Goal: Information Seeking & Learning: Find specific fact

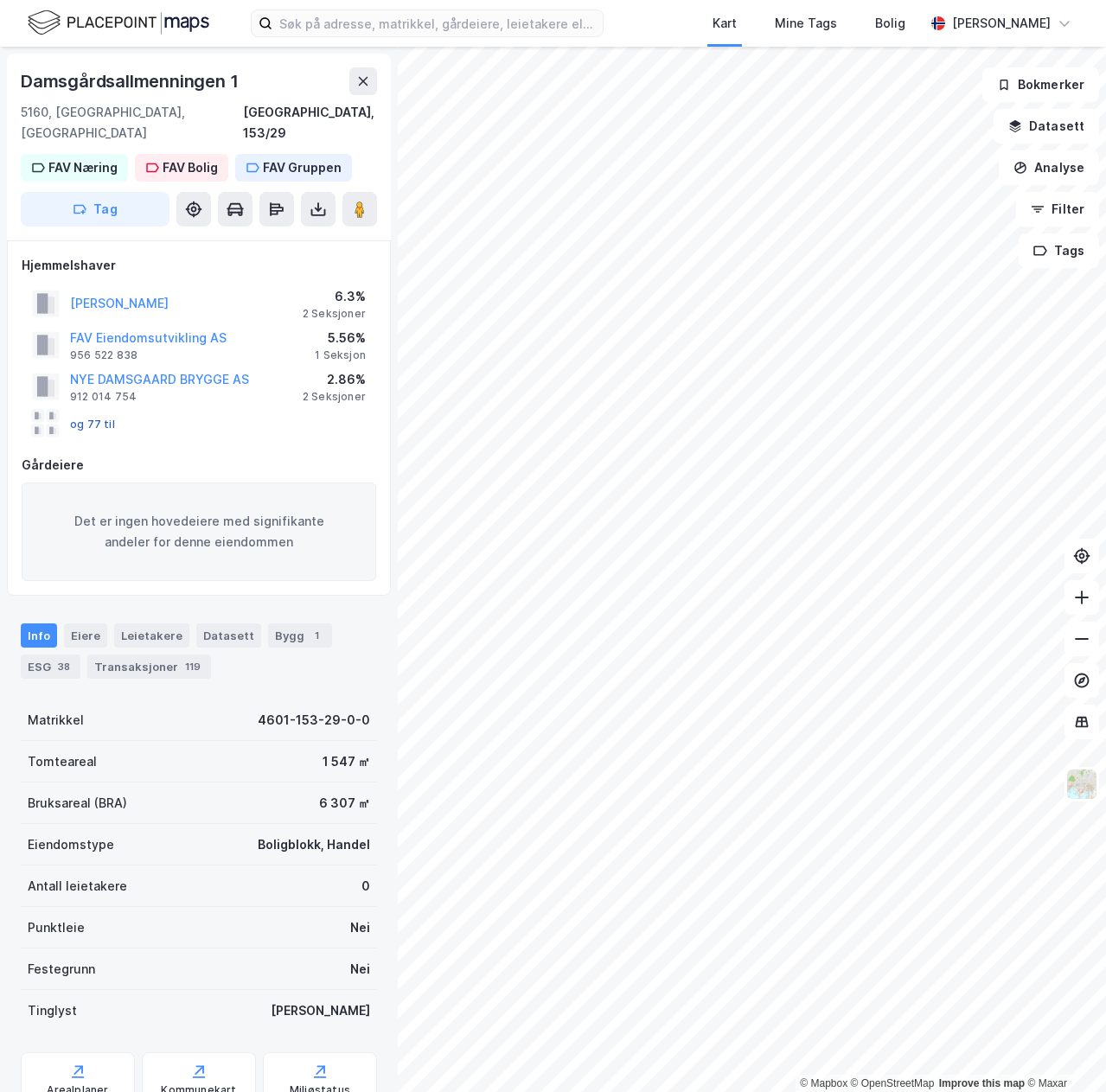
click at [0, 0] on button "og 77 til" at bounding box center [0, 0] width 0 height 0
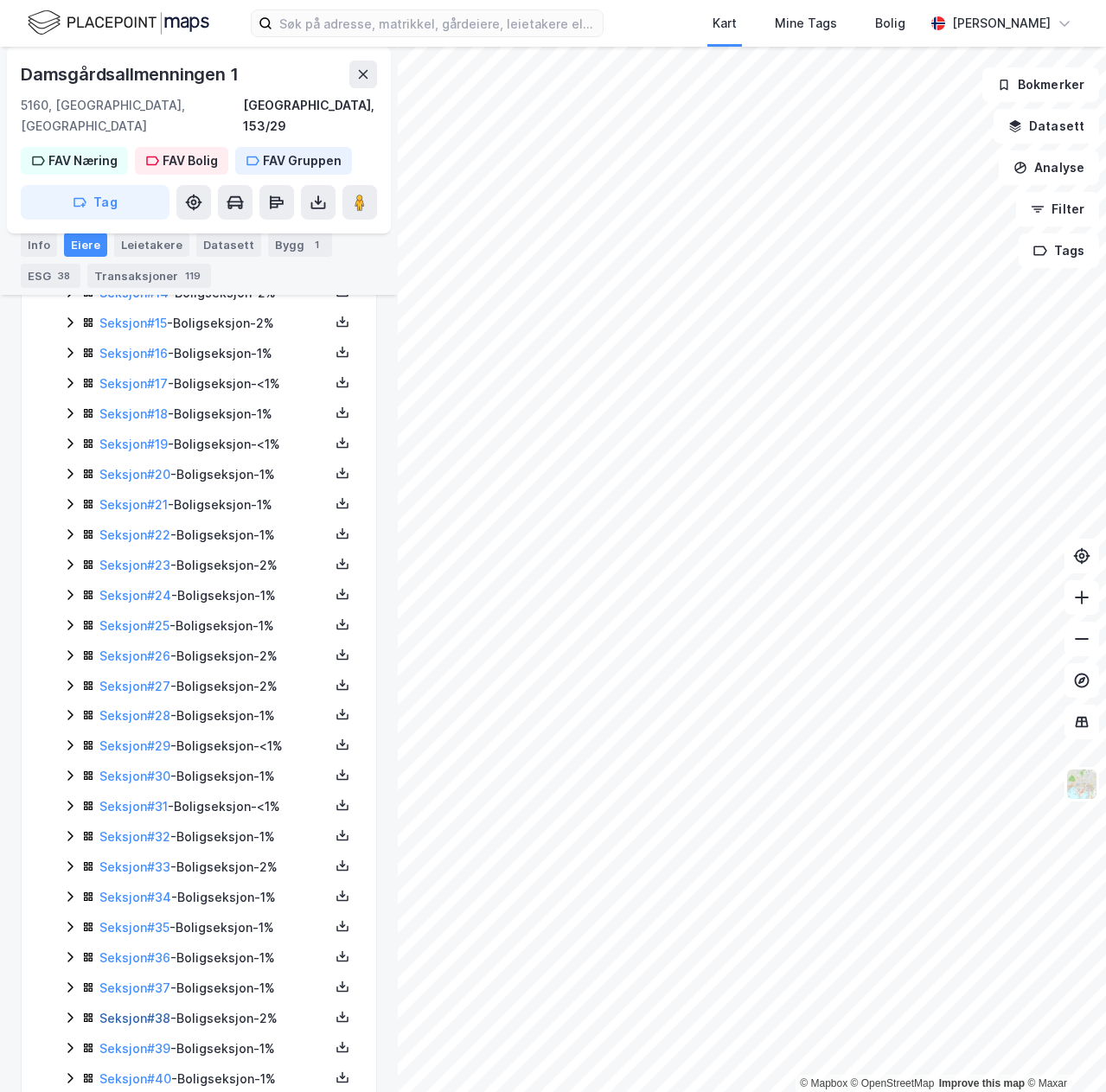
click at [156, 1011] on link "Seksjon # 38" at bounding box center [135, 1018] width 71 height 15
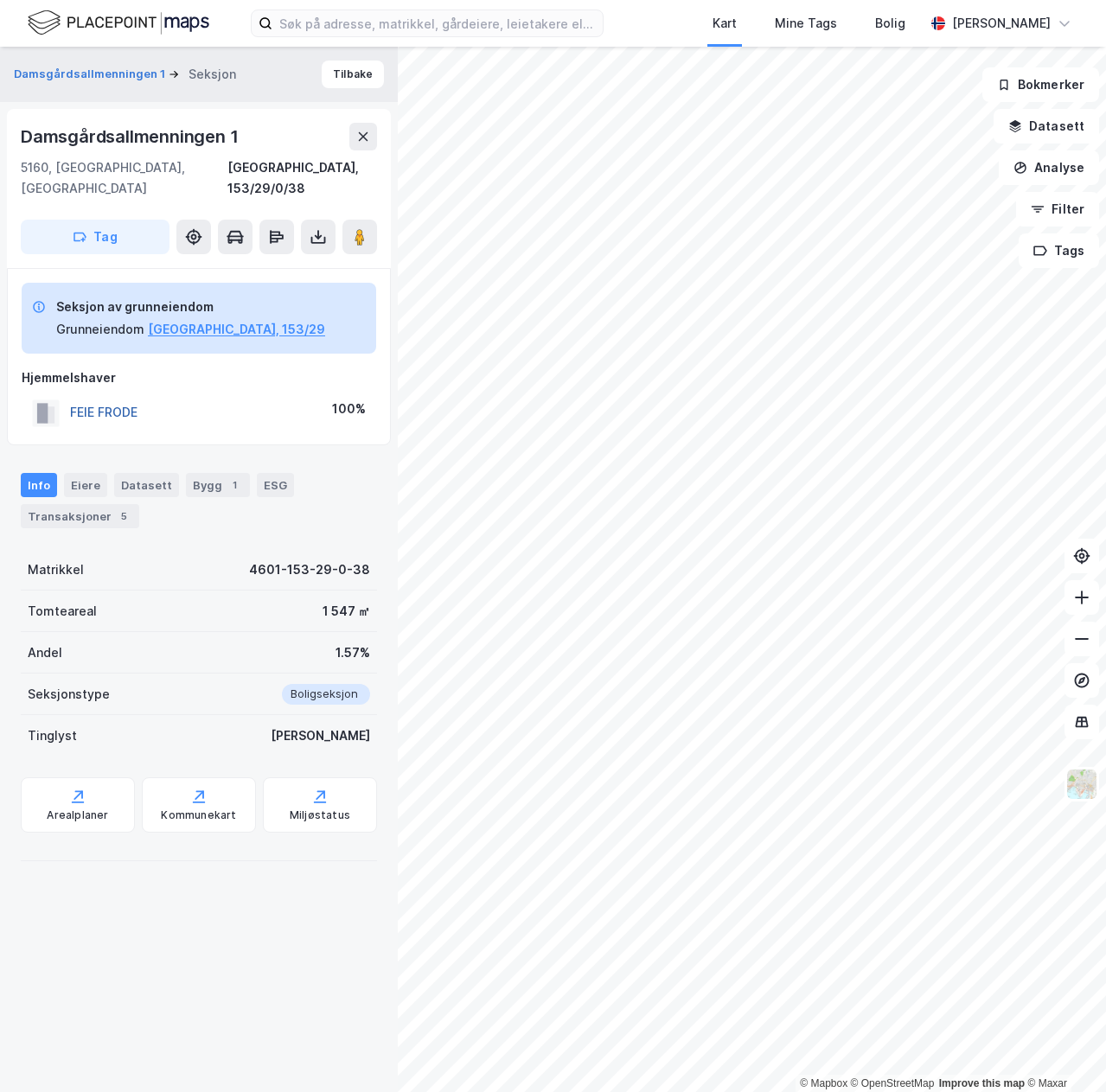
click at [0, 0] on button "FEIE FRODE" at bounding box center [0, 0] width 0 height 0
